Goal: Find specific page/section: Find specific page/section

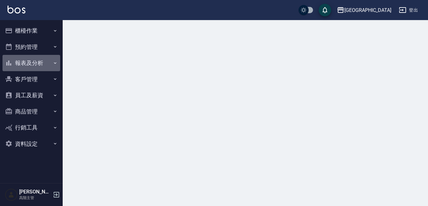
click at [29, 66] on button "報表及分析" at bounding box center [32, 63] width 58 height 16
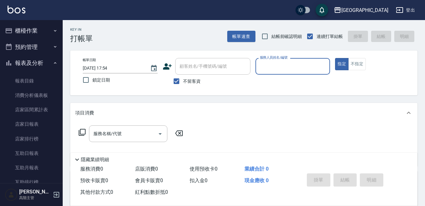
click at [26, 28] on button "櫃檯作業" at bounding box center [32, 31] width 58 height 16
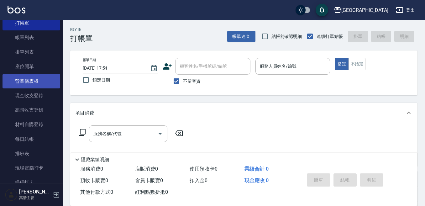
scroll to position [63, 0]
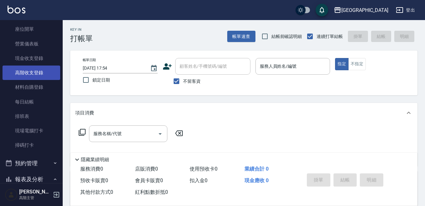
click at [38, 74] on link "高階收支登錄" at bounding box center [32, 73] width 58 height 14
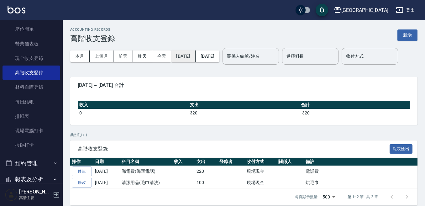
click at [193, 57] on button "[DATE]" at bounding box center [183, 56] width 24 height 12
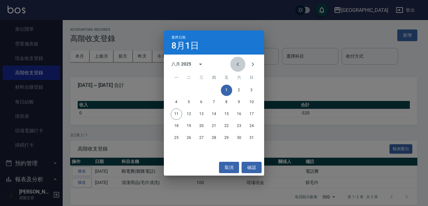
click at [235, 62] on icon "Previous month" at bounding box center [238, 65] width 8 height 8
click at [238, 64] on icon "Previous month" at bounding box center [238, 65] width 8 height 8
click at [215, 90] on button "1" at bounding box center [214, 90] width 11 height 11
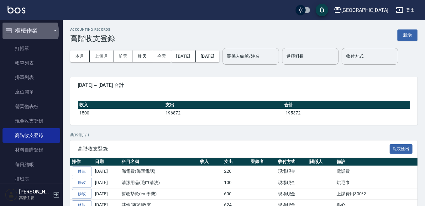
click at [29, 32] on button "櫃檯作業" at bounding box center [32, 31] width 58 height 16
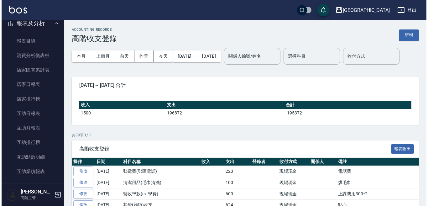
scroll to position [157, 0]
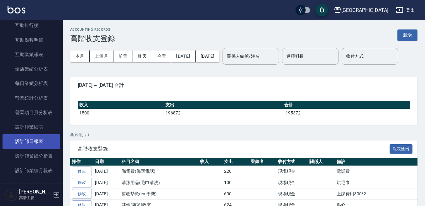
click at [41, 144] on link "設計師日報表" at bounding box center [32, 141] width 58 height 14
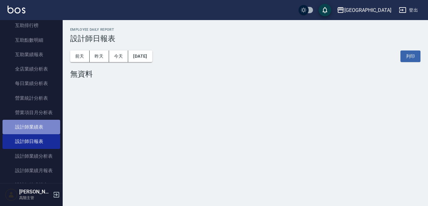
click at [34, 128] on link "設計師業績表" at bounding box center [32, 127] width 58 height 14
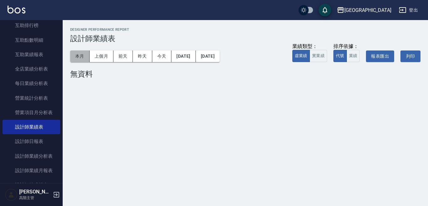
click at [77, 57] on button "本月" at bounding box center [79, 56] width 19 height 12
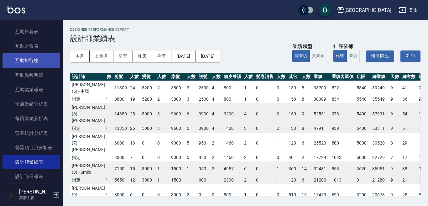
scroll to position [31, 0]
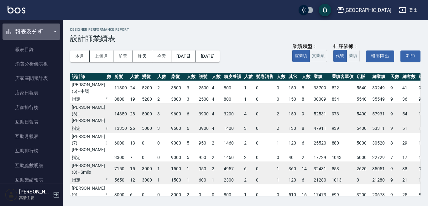
click at [35, 34] on button "報表及分析" at bounding box center [32, 32] width 58 height 16
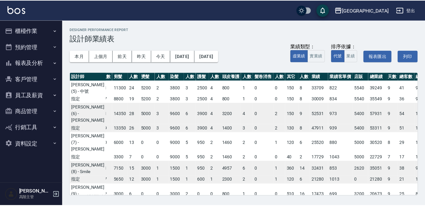
scroll to position [0, 0]
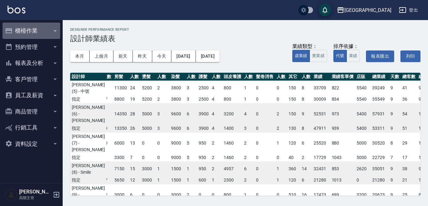
click at [24, 30] on button "櫃檯作業" at bounding box center [32, 31] width 58 height 16
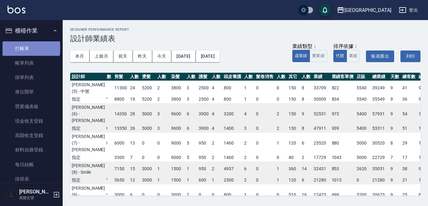
click at [31, 47] on link "打帳單" at bounding box center [32, 48] width 58 height 14
